Goal: Task Accomplishment & Management: Manage account settings

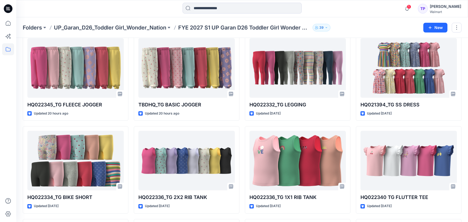
scroll to position [211, 0]
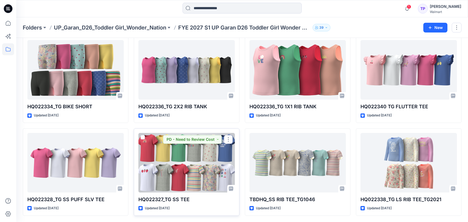
click at [211, 153] on div at bounding box center [186, 163] width 96 height 60
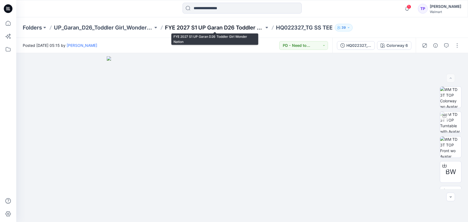
click at [198, 28] on p "FYE 2027 S1 UP Garan D26 Toddler Girl Wonder Nation" at bounding box center [214, 28] width 99 height 8
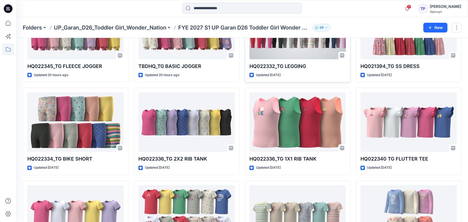
scroll to position [211, 0]
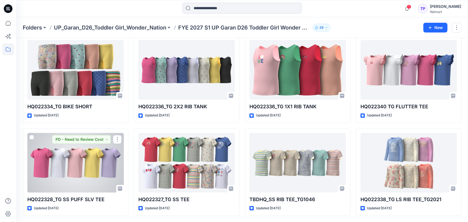
click at [72, 163] on div at bounding box center [75, 163] width 96 height 60
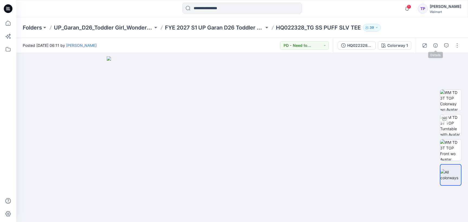
click at [439, 49] on span at bounding box center [435, 45] width 9 height 9
click at [435, 47] on button "button" at bounding box center [435, 45] width 9 height 9
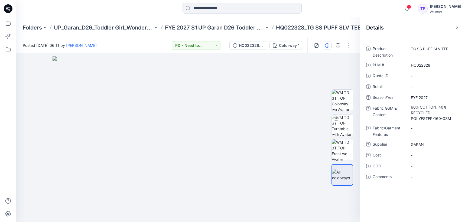
click at [455, 29] on button "button" at bounding box center [457, 27] width 9 height 9
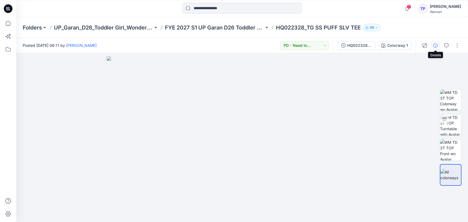
click at [437, 45] on icon "button" at bounding box center [435, 45] width 4 height 4
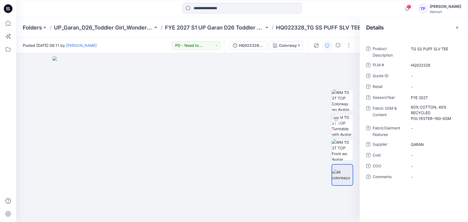
drag, startPoint x: 457, startPoint y: 29, endPoint x: 460, endPoint y: 32, distance: 4.5
click at [457, 29] on icon "button" at bounding box center [457, 27] width 4 height 4
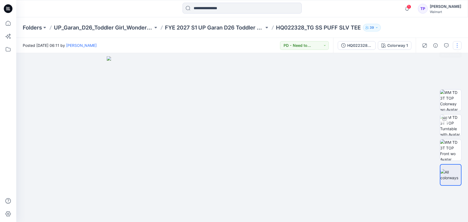
click at [460, 44] on button "button" at bounding box center [457, 45] width 9 height 9
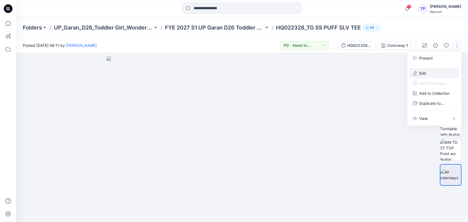
click at [434, 72] on button "Edit" at bounding box center [434, 73] width 50 height 10
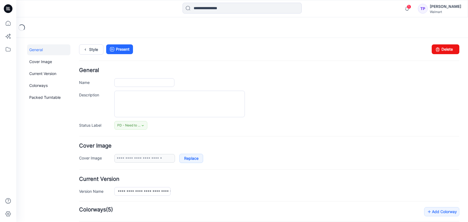
type input "**********"
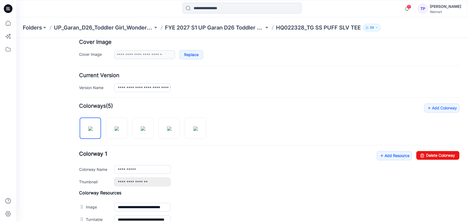
scroll to position [104, 0]
click at [391, 154] on link "Add Resource" at bounding box center [394, 155] width 35 height 9
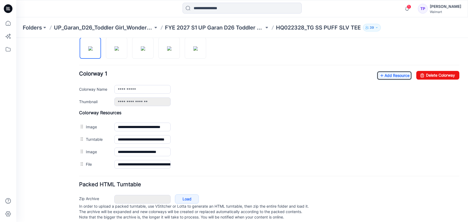
scroll to position [195, 0]
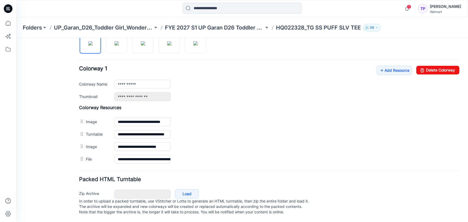
click at [218, 32] on div "Folders UP_Garan_D26_Toddler Girl_Wonder_Nation FYE 2027 S1 UP Garan D26 Toddle…" at bounding box center [242, 27] width 452 height 21
click at [220, 30] on p "FYE 2027 S1 UP Garan D26 Toddler Girl Wonder Nation" at bounding box center [214, 28] width 99 height 8
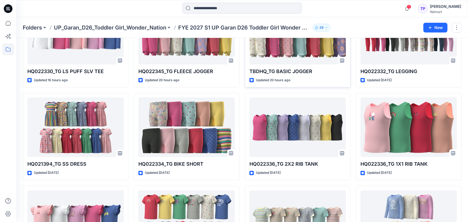
scroll to position [211, 0]
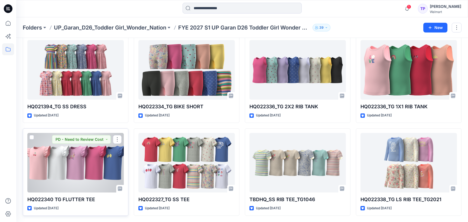
click at [106, 169] on div at bounding box center [75, 163] width 96 height 60
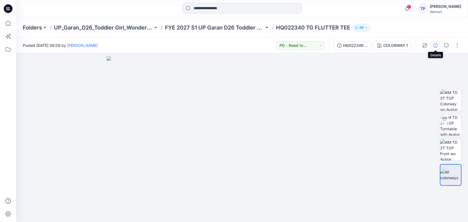
click at [438, 46] on button "button" at bounding box center [435, 45] width 9 height 9
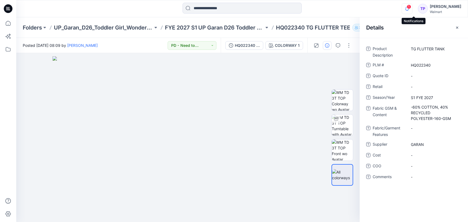
click at [412, 11] on icon "button" at bounding box center [407, 8] width 10 height 11
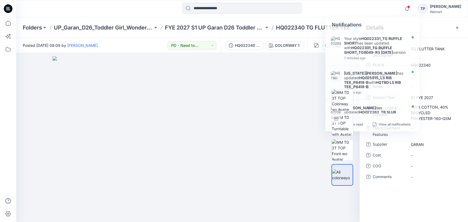
click at [382, 1] on div "Notifications Your style HQ022331_TG RUFFLE SHORT has been updated with HQ02233…" at bounding box center [242, 8] width 452 height 17
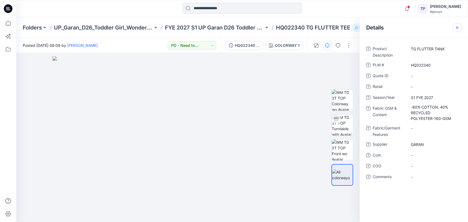
click at [458, 29] on icon "button" at bounding box center [457, 27] width 4 height 4
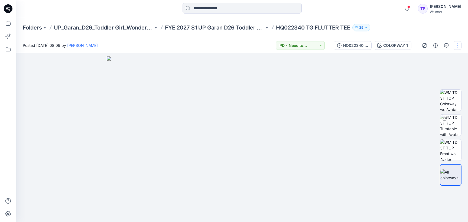
click at [455, 46] on button "button" at bounding box center [457, 45] width 9 height 9
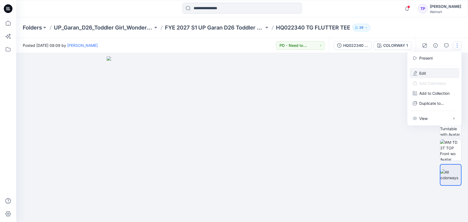
click at [444, 69] on button "Edit" at bounding box center [434, 73] width 50 height 10
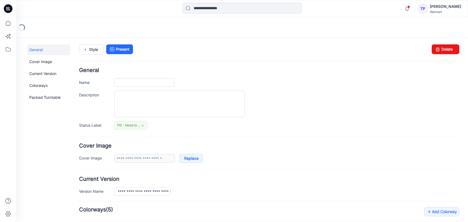
type input "**********"
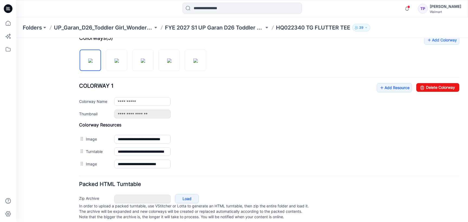
scroll to position [162, 0]
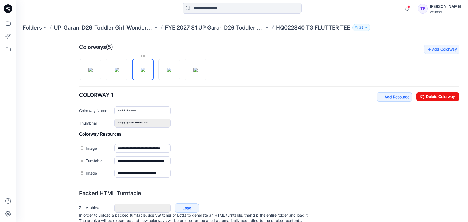
click at [145, 57] on div at bounding box center [142, 55] width 21 height 5
click at [88, 71] on img at bounding box center [90, 70] width 4 height 4
type input "**********"
click at [397, 97] on link "Add Resource" at bounding box center [394, 96] width 35 height 9
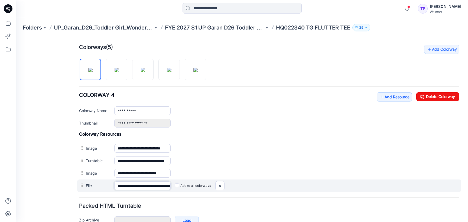
scroll to position [0, 35]
drag, startPoint x: 156, startPoint y: 185, endPoint x: 185, endPoint y: 187, distance: 29.8
click at [185, 187] on div "**********" at bounding box center [269, 186] width 384 height 12
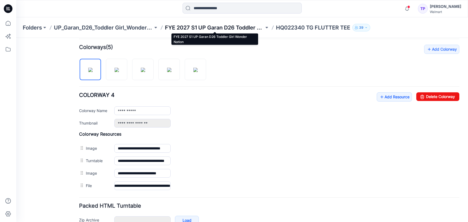
click at [202, 26] on p "FYE 2027 S1 UP Garan D26 Toddler Girl Wonder Nation" at bounding box center [214, 28] width 99 height 8
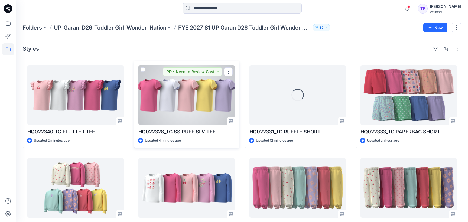
click at [211, 103] on div at bounding box center [186, 95] width 96 height 60
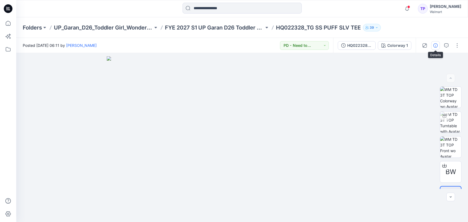
click at [437, 47] on icon "button" at bounding box center [435, 45] width 4 height 4
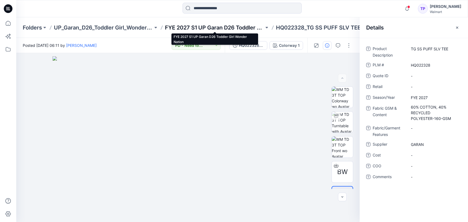
click at [236, 29] on p "FYE 2027 S1 UP Garan D26 Toddler Girl Wonder Nation" at bounding box center [214, 28] width 99 height 8
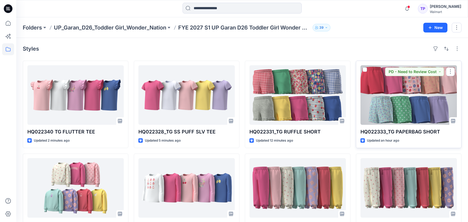
click at [408, 97] on div at bounding box center [408, 95] width 96 height 60
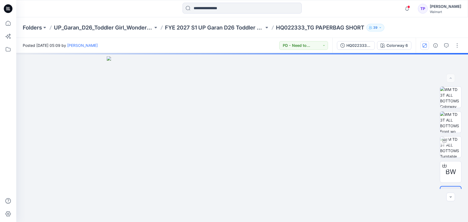
click at [426, 50] on div "Posted Tuesday, August 12, 2025 05:09 by Tshara Payne PD - Need to Review Cost …" at bounding box center [242, 130] width 452 height 184
click at [434, 48] on button "button" at bounding box center [435, 45] width 9 height 9
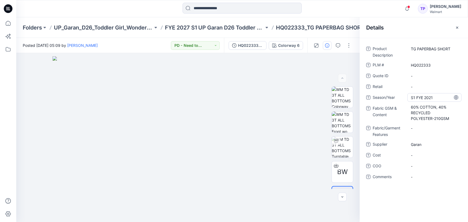
click at [444, 97] on span "S1 FYE 2021" at bounding box center [434, 98] width 47 height 6
type textarea "**********"
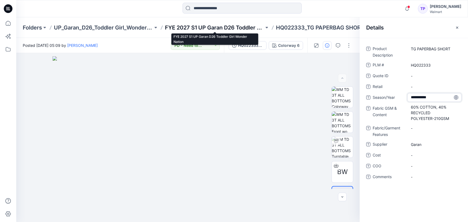
click at [242, 25] on p "FYE 2027 S1 UP Garan D26 Toddler Girl Wonder Nation" at bounding box center [214, 28] width 99 height 8
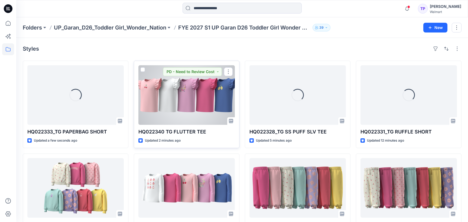
click at [167, 97] on div at bounding box center [186, 95] width 96 height 60
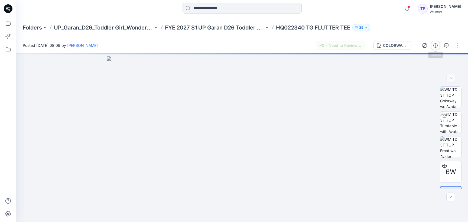
click at [435, 50] on button "button" at bounding box center [435, 45] width 9 height 9
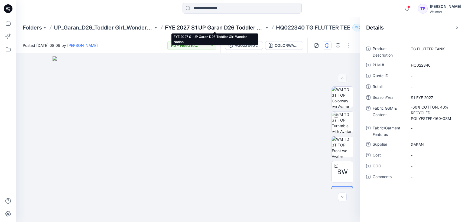
click at [202, 24] on p "FYE 2027 S1 UP Garan D26 Toddler Girl Wonder Nation" at bounding box center [214, 28] width 99 height 8
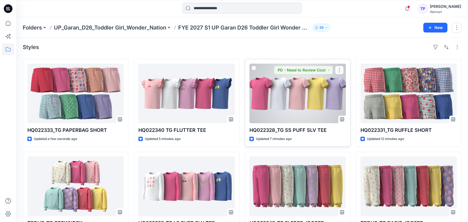
scroll to position [2, 0]
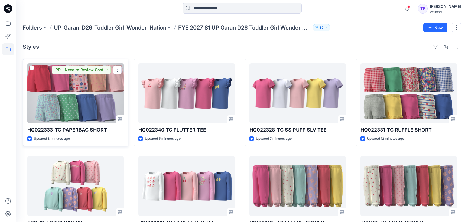
click at [79, 103] on div at bounding box center [75, 93] width 96 height 60
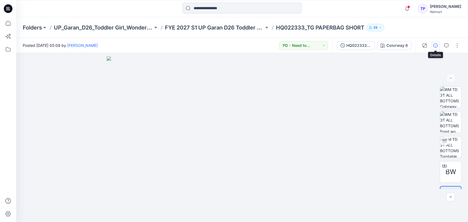
click at [438, 45] on button "button" at bounding box center [435, 45] width 9 height 9
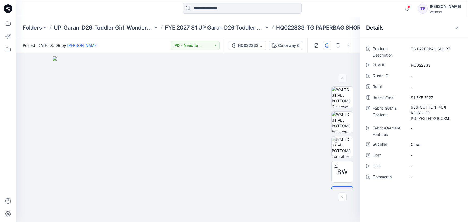
click at [161, 27] on icon at bounding box center [161, 27] width 4 height 4
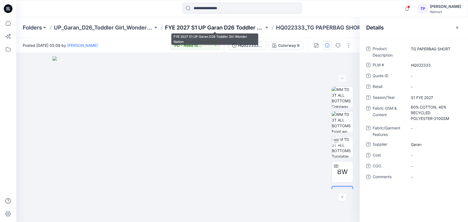
click at [170, 26] on p "FYE 2027 S1 UP Garan D26 Toddler Girl Wonder Nation" at bounding box center [214, 28] width 99 height 8
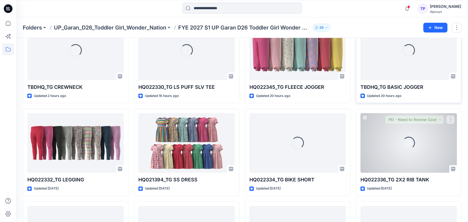
scroll to position [211, 0]
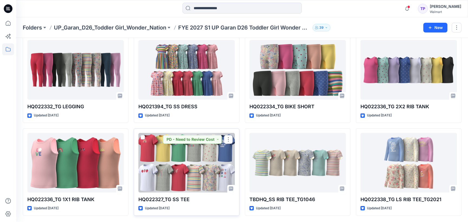
click at [190, 162] on div at bounding box center [186, 163] width 96 height 60
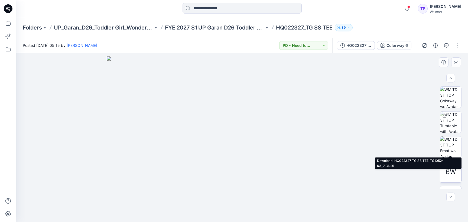
scroll to position [44, 0]
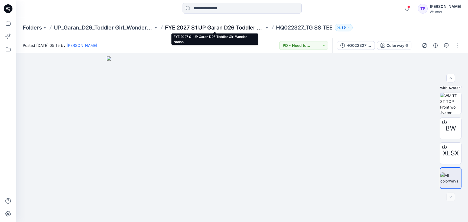
click at [239, 28] on p "FYE 2027 S1 UP Garan D26 Toddler Girl Wonder Nation" at bounding box center [214, 28] width 99 height 8
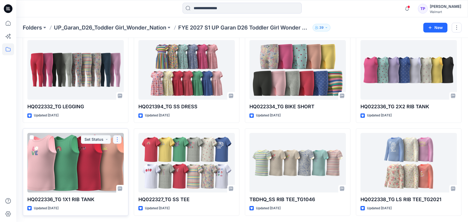
scroll to position [210, 0]
click at [119, 138] on button "button" at bounding box center [117, 139] width 9 height 9
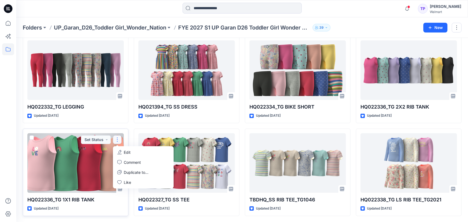
click at [135, 151] on button "Edit" at bounding box center [143, 152] width 58 height 10
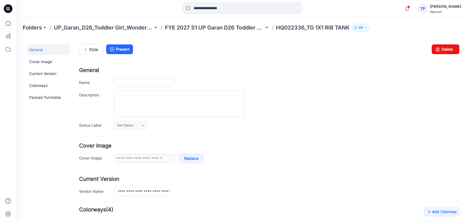
type input "**********"
type input "******"
type input "**********"
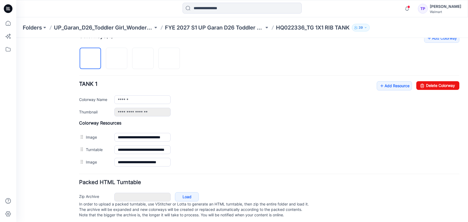
scroll to position [182, 0]
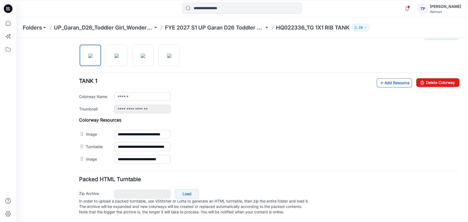
click at [401, 79] on link "Add Resource" at bounding box center [394, 82] width 35 height 9
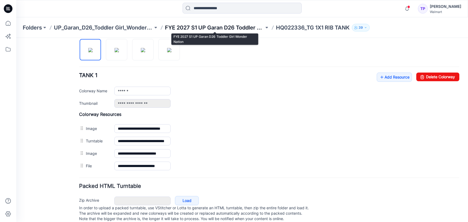
click at [219, 28] on p "FYE 2027 S1 UP Garan D26 Toddler Girl Wonder Nation" at bounding box center [214, 28] width 99 height 8
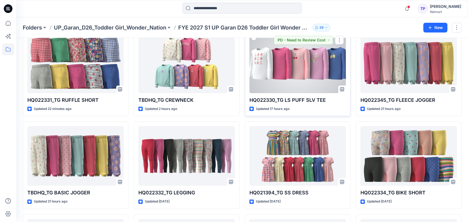
scroll to position [211, 0]
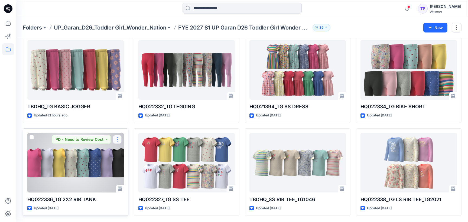
click at [117, 140] on button "button" at bounding box center [117, 139] width 9 height 9
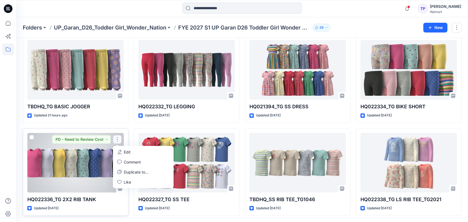
click at [124, 154] on p "Edit" at bounding box center [127, 152] width 7 height 6
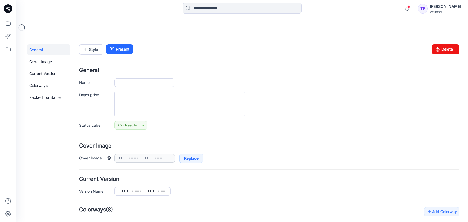
type input "**********"
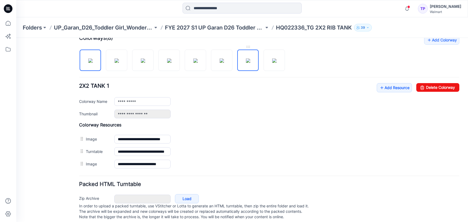
scroll to position [152, 0]
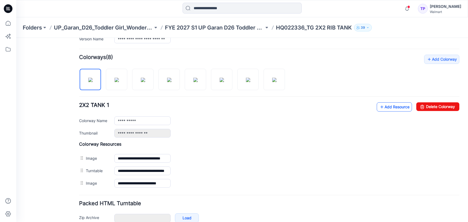
click at [403, 104] on link "Add Resource" at bounding box center [394, 106] width 35 height 9
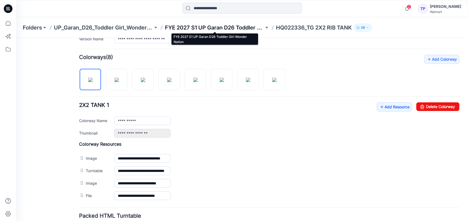
click at [198, 24] on p "FYE 2027 S1 UP Garan D26 Toddler Girl Wonder Nation" at bounding box center [214, 28] width 99 height 8
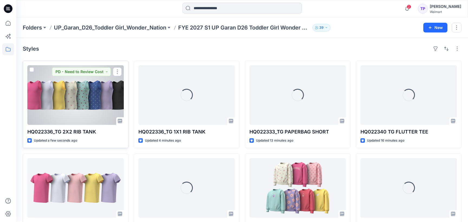
click at [104, 97] on div at bounding box center [75, 95] width 96 height 60
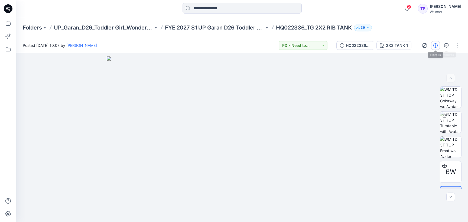
click at [432, 45] on button "button" at bounding box center [435, 45] width 9 height 9
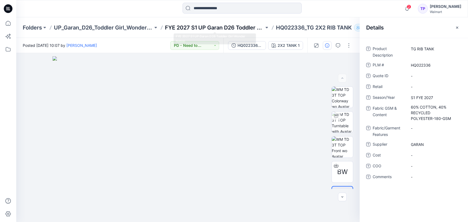
click at [210, 30] on p "FYE 2027 S1 UP Garan D26 Toddler Girl Wonder Nation" at bounding box center [214, 28] width 99 height 8
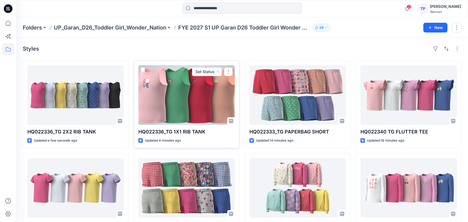
click at [176, 110] on div at bounding box center [186, 95] width 96 height 60
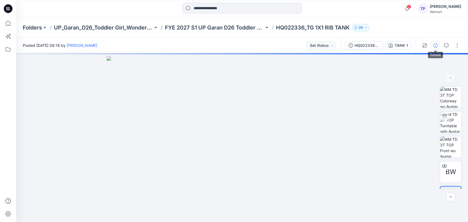
click at [438, 46] on button "button" at bounding box center [435, 45] width 9 height 9
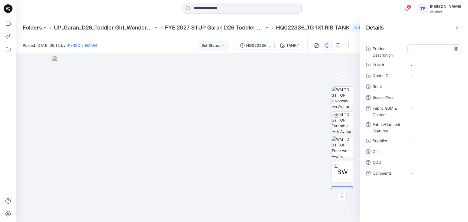
click at [418, 47] on Description "-" at bounding box center [434, 49] width 47 height 6
type textarea "**********"
click at [417, 61] on div "-" at bounding box center [434, 65] width 54 height 9
type textarea "********"
click at [418, 97] on span "-" at bounding box center [434, 98] width 47 height 6
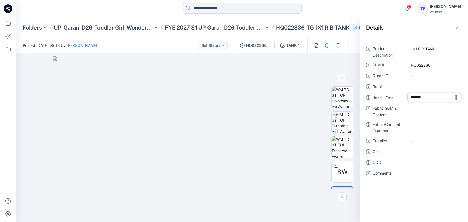
type textarea "********"
click at [422, 140] on span "-" at bounding box center [434, 141] width 47 height 6
type textarea "*****"
click at [421, 107] on Content "-" at bounding box center [434, 109] width 47 height 6
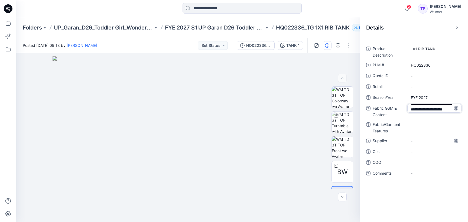
drag, startPoint x: 434, startPoint y: 109, endPoint x: 445, endPoint y: 107, distance: 11.6
click at [445, 107] on textarea "**********" at bounding box center [434, 108] width 54 height 9
type textarea "**********"
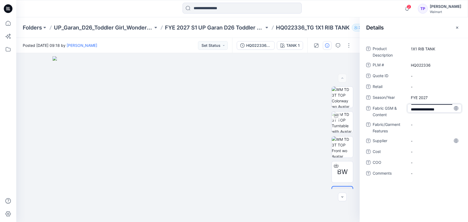
click at [454, 121] on div "**********" at bounding box center [413, 114] width 95 height 140
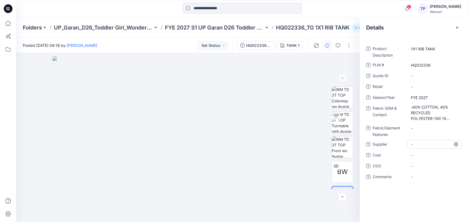
click at [413, 146] on span "-" at bounding box center [434, 145] width 47 height 6
type textarea "*****"
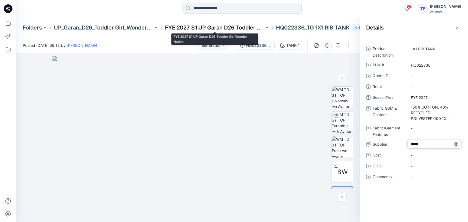
click at [224, 26] on p "FYE 2027 S1 UP Garan D26 Toddler Girl Wonder Nation" at bounding box center [214, 28] width 99 height 8
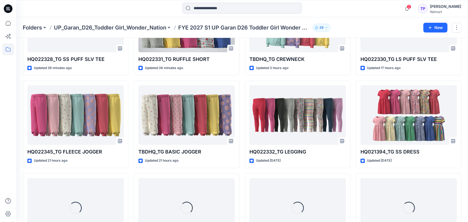
scroll to position [211, 0]
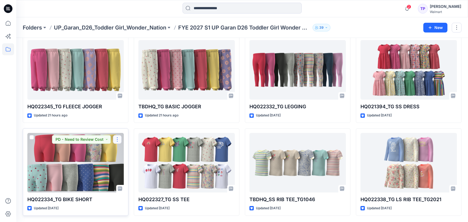
click at [119, 138] on button "button" at bounding box center [117, 139] width 9 height 9
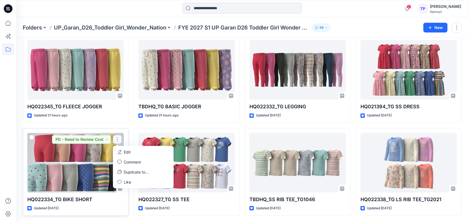
click at [131, 155] on button "Edit" at bounding box center [143, 152] width 58 height 10
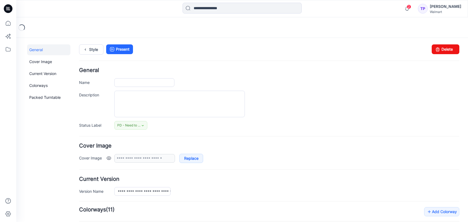
type input "**********"
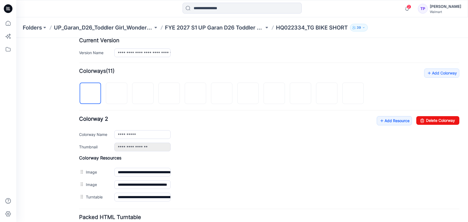
scroll to position [128, 0]
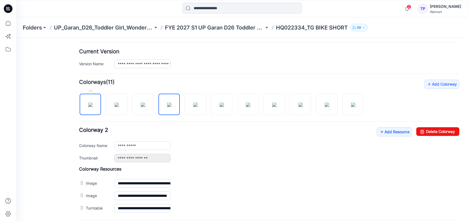
click at [90, 107] on img at bounding box center [90, 105] width 4 height 4
type input "**********"
click at [389, 131] on link "Add Resource" at bounding box center [394, 131] width 35 height 9
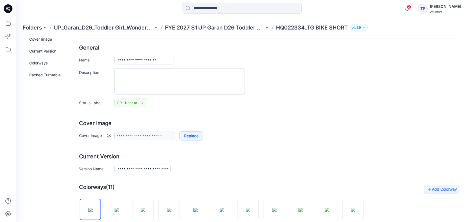
scroll to position [0, 0]
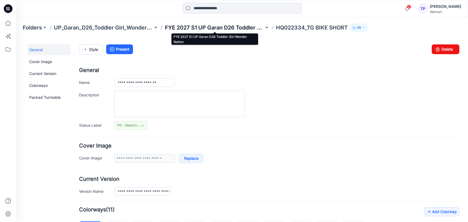
click at [201, 30] on p "FYE 2027 S1 UP Garan D26 Toddler Girl Wonder Nation" at bounding box center [214, 28] width 99 height 8
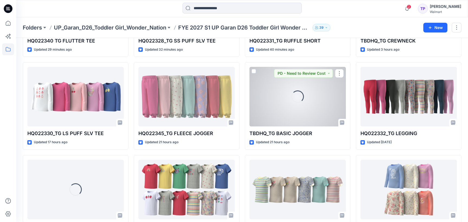
scroll to position [186, 0]
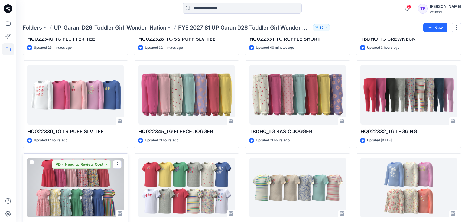
click at [96, 181] on div at bounding box center [75, 188] width 96 height 60
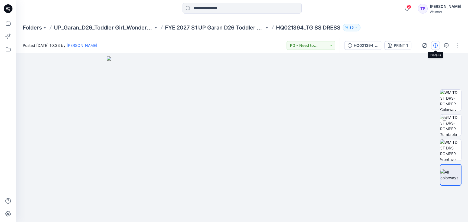
click at [437, 45] on icon "button" at bounding box center [435, 45] width 4 height 4
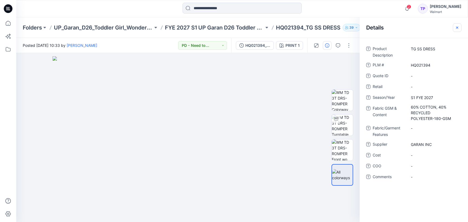
click at [457, 27] on icon "button" at bounding box center [457, 27] width 4 height 4
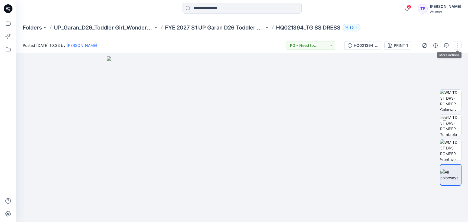
click at [458, 44] on button "button" at bounding box center [457, 45] width 9 height 9
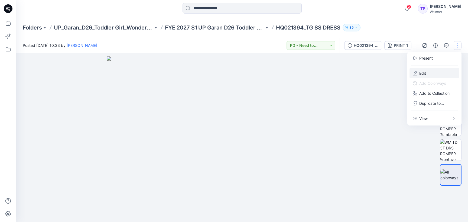
click at [439, 71] on button "Edit" at bounding box center [434, 73] width 50 height 10
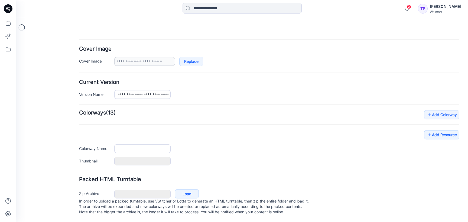
type input "**********"
type input "*******"
type input "**********"
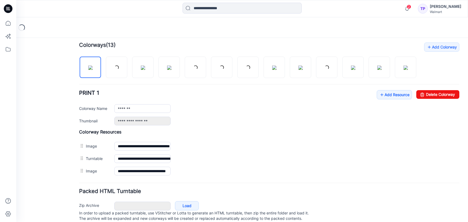
scroll to position [168, 0]
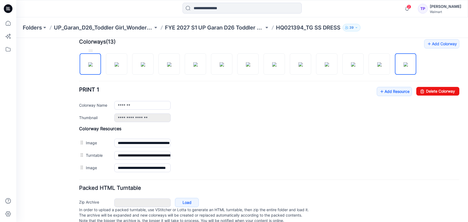
click at [93, 67] on img at bounding box center [90, 64] width 4 height 4
type input "**********"
click at [387, 93] on link "Add Resource" at bounding box center [394, 91] width 35 height 9
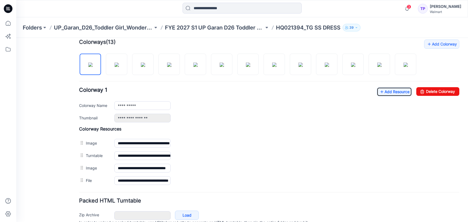
scroll to position [167, 0]
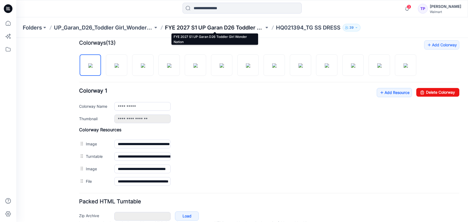
click at [233, 30] on p "FYE 2027 S1 UP Garan D26 Toddler Girl Wonder Nation" at bounding box center [214, 28] width 99 height 8
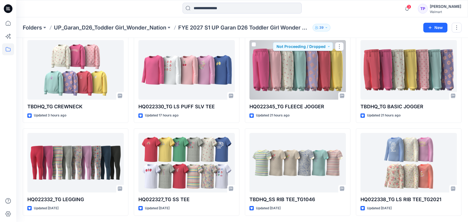
scroll to position [210, 0]
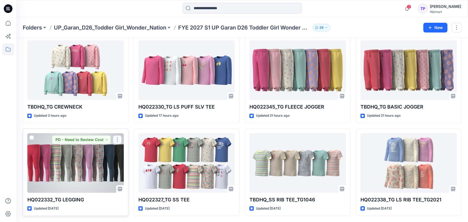
click at [119, 141] on button "button" at bounding box center [117, 139] width 9 height 9
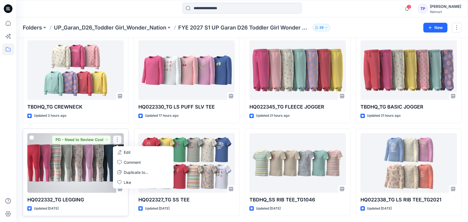
click at [125, 154] on p "Edit" at bounding box center [127, 152] width 7 height 6
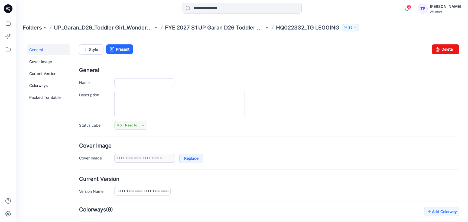
type input "**********"
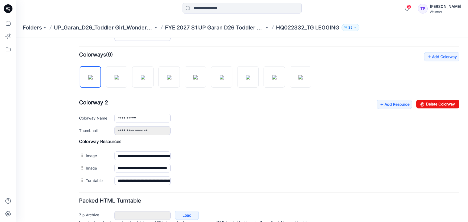
scroll to position [155, 0]
click at [402, 104] on link "Add Resource" at bounding box center [394, 104] width 35 height 9
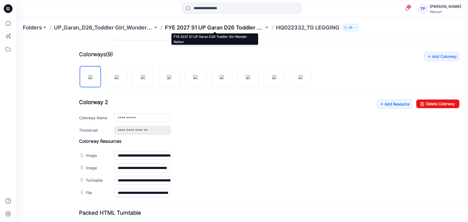
click at [200, 27] on p "FYE 2027 S1 UP Garan D26 Toddler Girl Wonder Nation" at bounding box center [214, 28] width 99 height 8
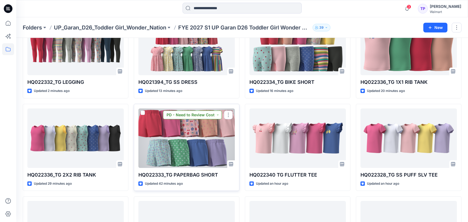
scroll to position [210, 0]
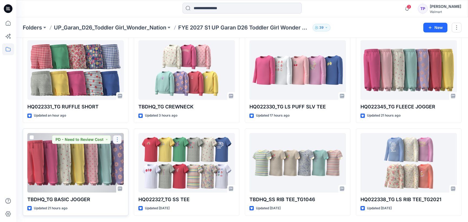
click at [119, 140] on button "button" at bounding box center [117, 139] width 9 height 9
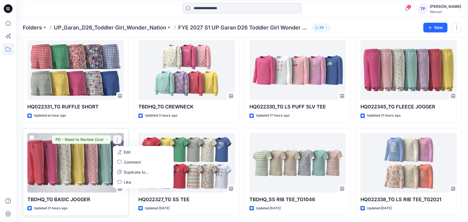
click at [124, 151] on p "Edit" at bounding box center [127, 152] width 7 height 6
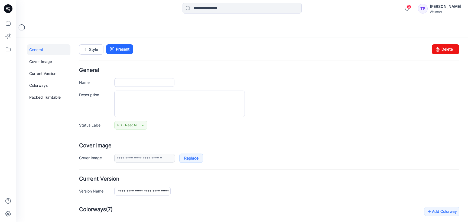
type input "**********"
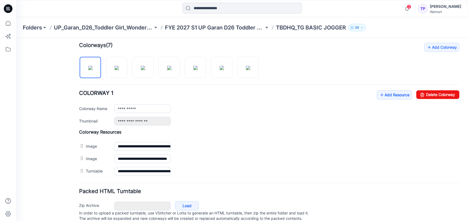
scroll to position [165, 0]
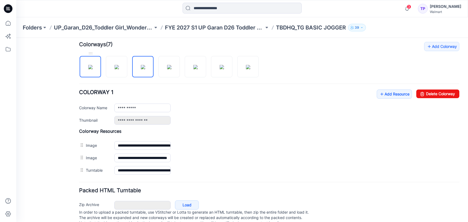
click at [92, 69] on img at bounding box center [90, 67] width 4 height 4
type input "**********"
click at [391, 97] on link "Add Resource" at bounding box center [394, 94] width 35 height 9
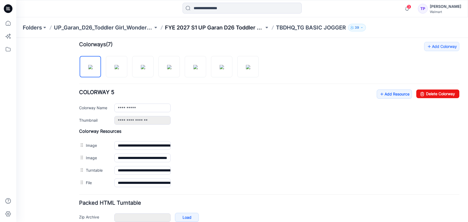
click at [224, 23] on div "Folders UP_Garan_D26_Toddler Girl_Wonder_Nation FYE 2027 S1 UP Garan D26 Toddle…" at bounding box center [242, 27] width 452 height 21
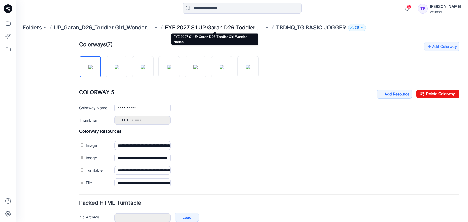
click at [224, 27] on p "FYE 2027 S1 UP Garan D26 Toddler Girl Wonder Nation" at bounding box center [214, 28] width 99 height 8
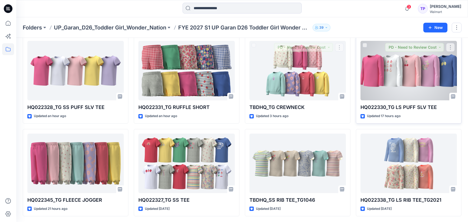
scroll to position [210, 0]
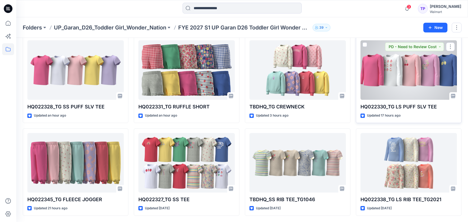
click at [420, 79] on div at bounding box center [408, 70] width 96 height 60
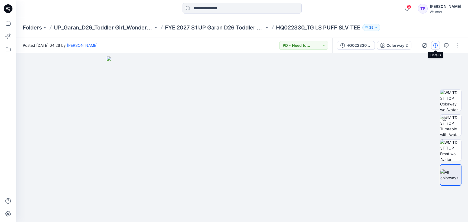
click at [433, 46] on icon "button" at bounding box center [435, 45] width 4 height 4
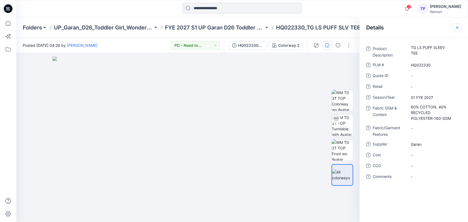
click at [456, 28] on icon "button" at bounding box center [457, 27] width 4 height 4
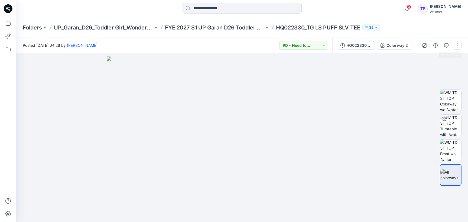
click at [458, 45] on button "button" at bounding box center [457, 45] width 9 height 9
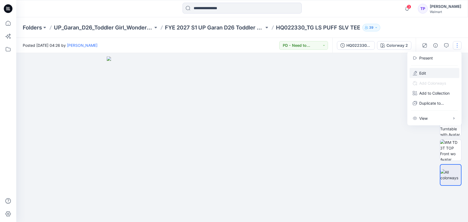
click at [436, 73] on button "Edit" at bounding box center [434, 73] width 50 height 10
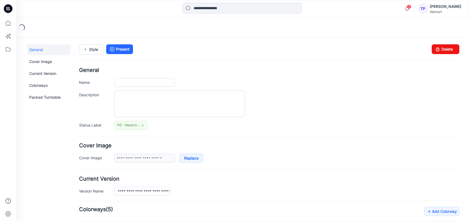
type input "**********"
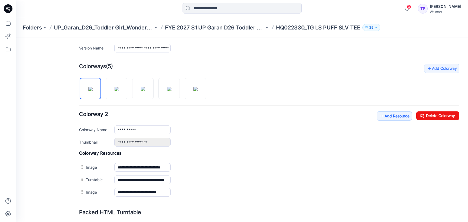
scroll to position [141, 0]
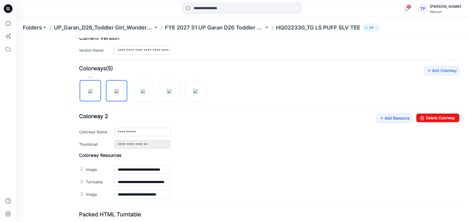
click at [93, 92] on img at bounding box center [90, 91] width 4 height 4
type input "**********"
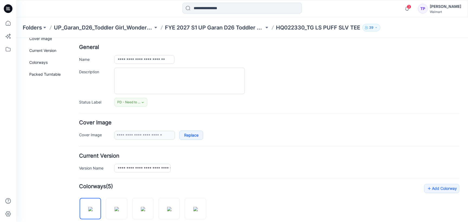
scroll to position [0, 0]
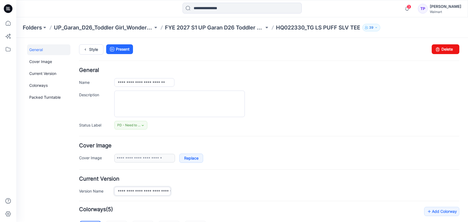
drag, startPoint x: 154, startPoint y: 188, endPoint x: 195, endPoint y: 188, distance: 40.6
click at [195, 188] on div "**********" at bounding box center [286, 191] width 345 height 9
drag, startPoint x: 161, startPoint y: 189, endPoint x: 237, endPoint y: 200, distance: 77.2
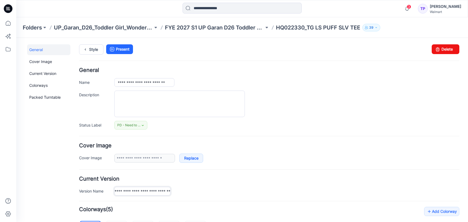
drag, startPoint x: 137, startPoint y: 196, endPoint x: 178, endPoint y: 196, distance: 40.9
click at [193, 191] on div "**********" at bounding box center [286, 191] width 345 height 9
drag, startPoint x: 160, startPoint y: 189, endPoint x: 230, endPoint y: 193, distance: 70.2
click at [230, 193] on div "**********" at bounding box center [286, 191] width 345 height 9
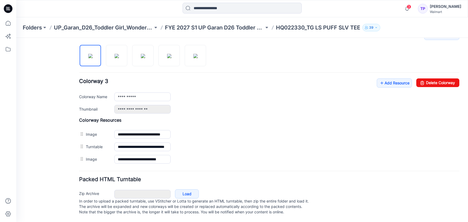
scroll to position [0, 0]
click at [224, 22] on div "Folders UP_Garan_D26_Toddler Girl_Wonder_Nation FYE 2027 S1 UP Garan D26 Toddle…" at bounding box center [242, 27] width 452 height 21
